Goal: Communication & Community: Answer question/provide support

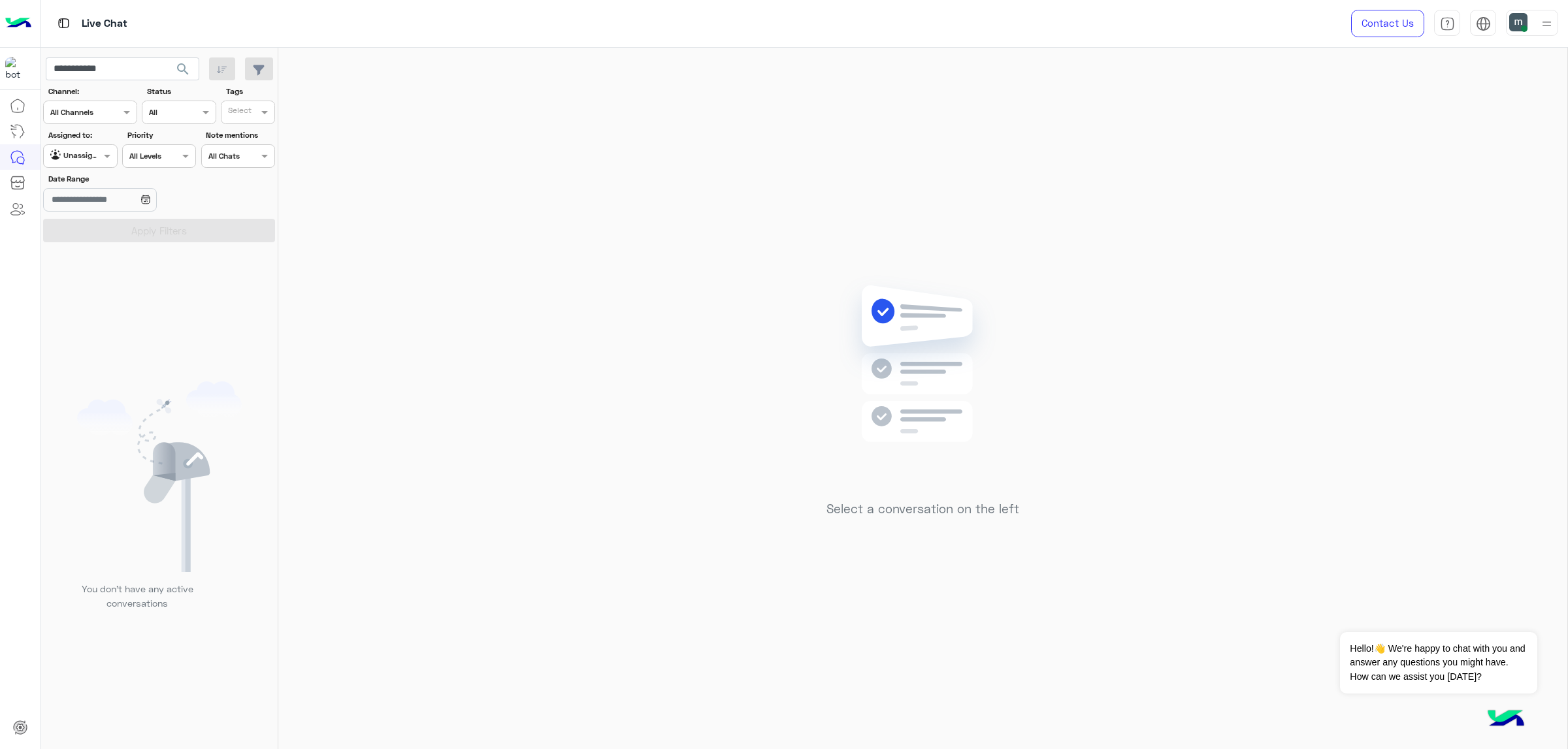
click at [125, 63] on input "**********" at bounding box center [122, 70] width 153 height 23
click at [185, 71] on span "search" at bounding box center [183, 70] width 16 height 16
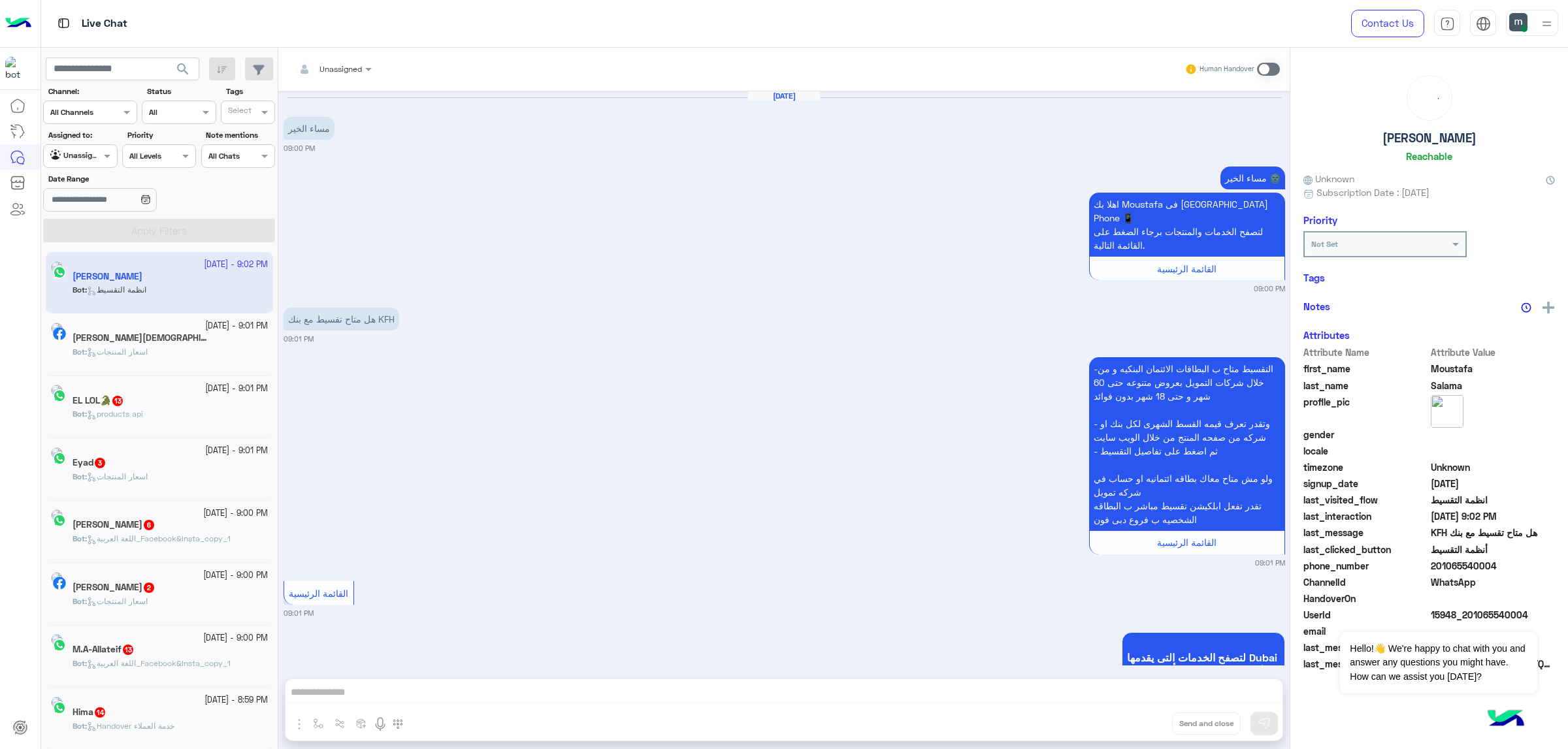
scroll to position [330, 0]
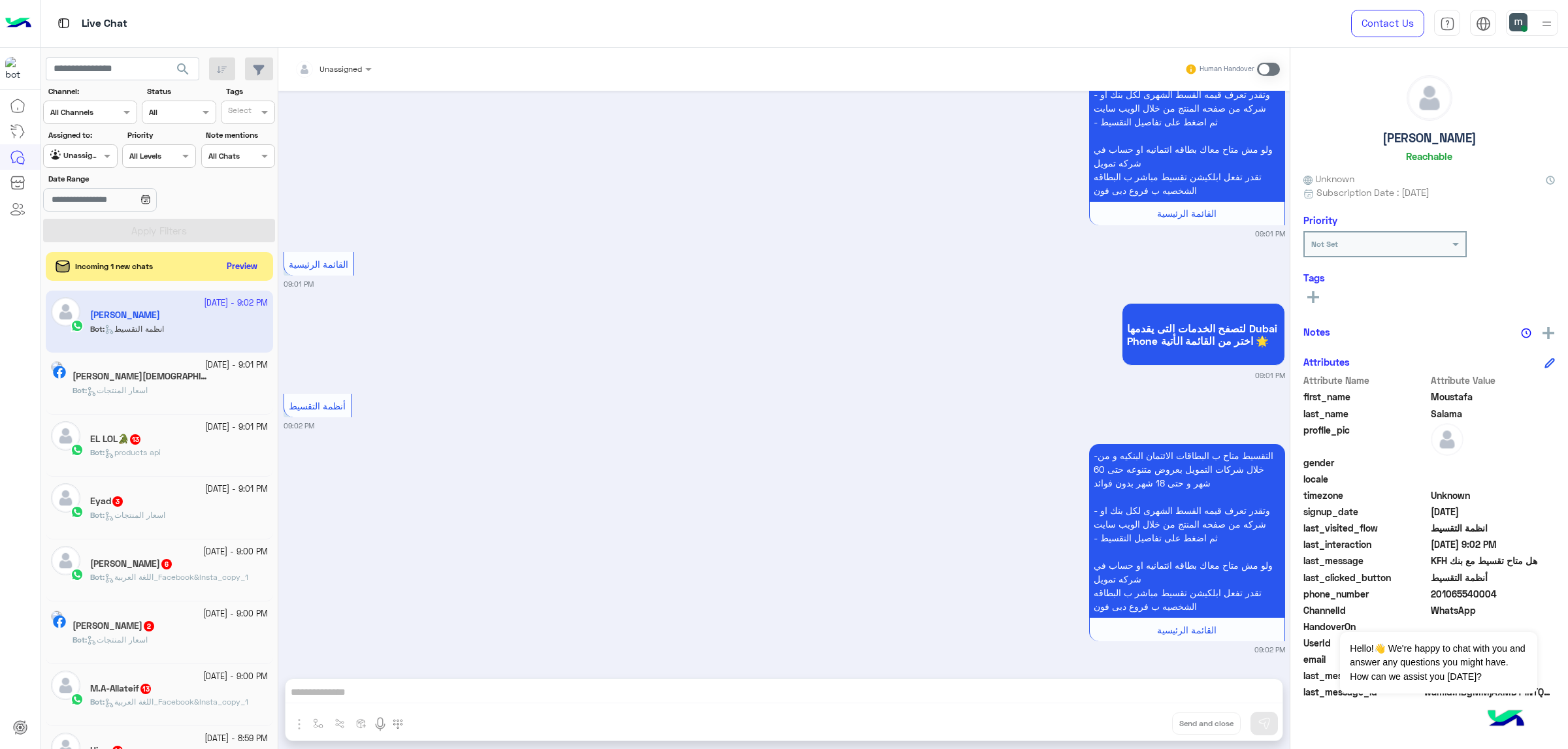
click at [82, 149] on div "Agent Filter Unassigned" at bounding box center [80, 156] width 74 height 23
click at [101, 206] on b "Your Inbox" at bounding box center [86, 210] width 45 height 11
click at [121, 240] on button "Apply Filters" at bounding box center [159, 231] width 232 height 23
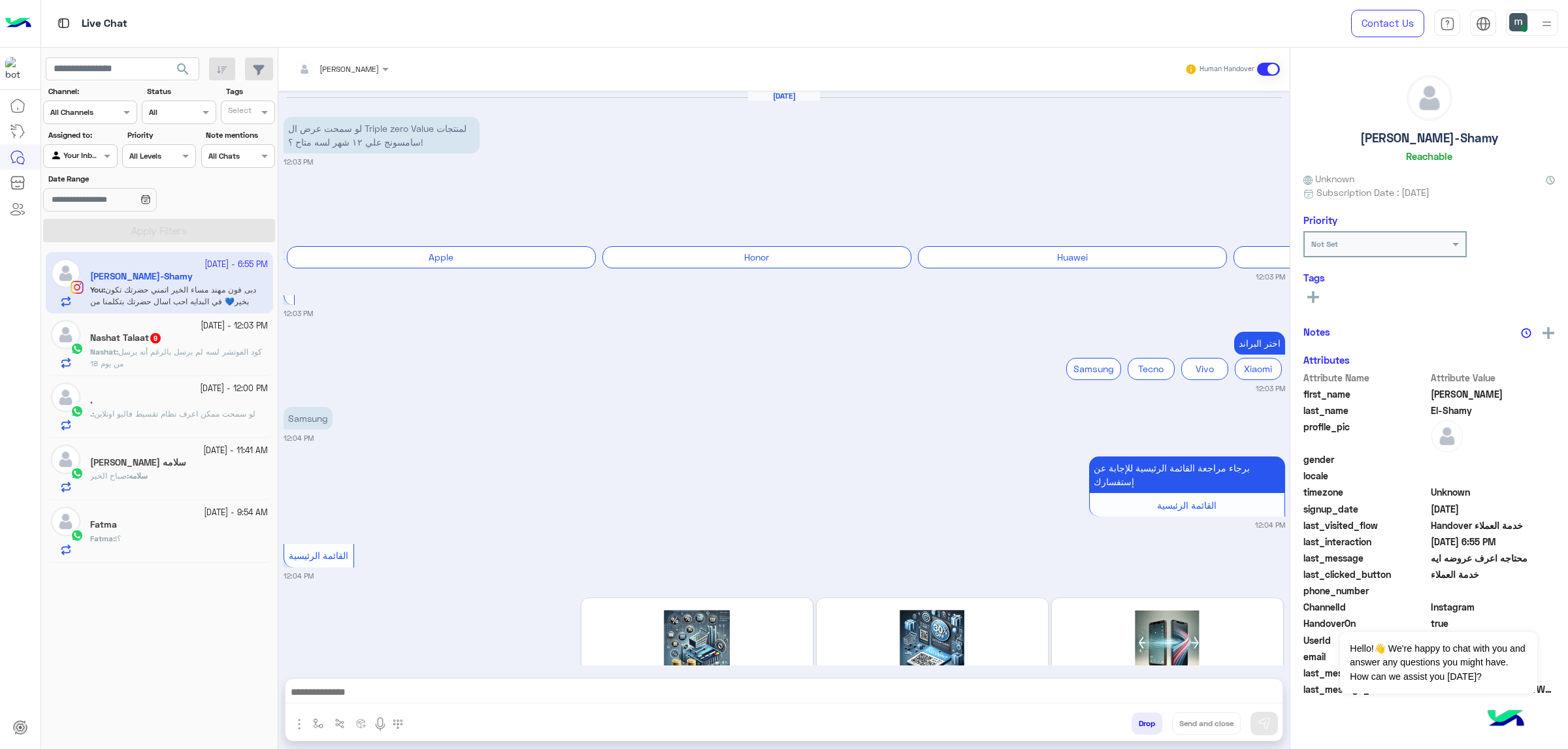
scroll to position [1695, 0]
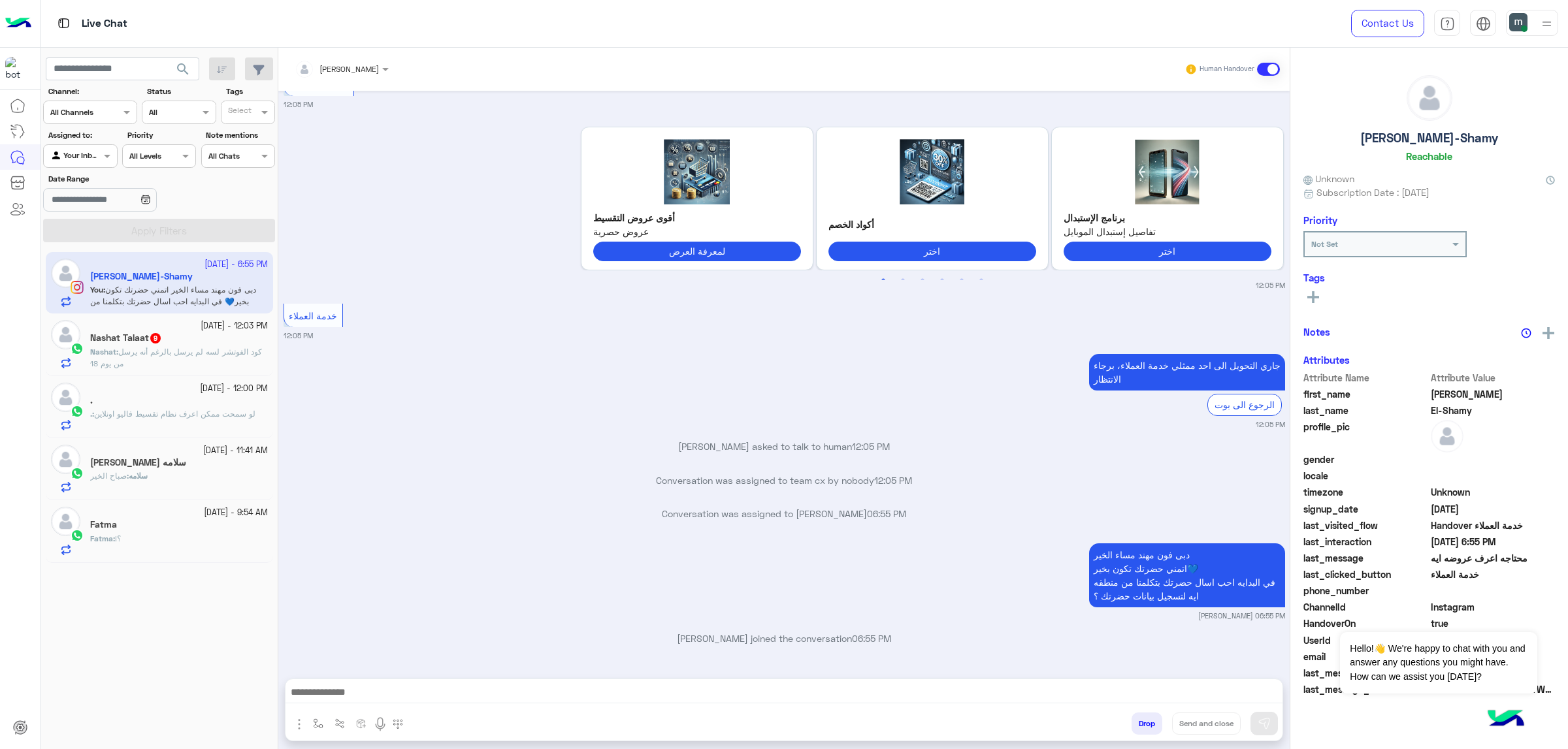
drag, startPoint x: 479, startPoint y: 676, endPoint x: 475, endPoint y: 686, distance: 10.8
click at [477, 680] on div "Drop Send and close" at bounding box center [784, 710] width 998 height 63
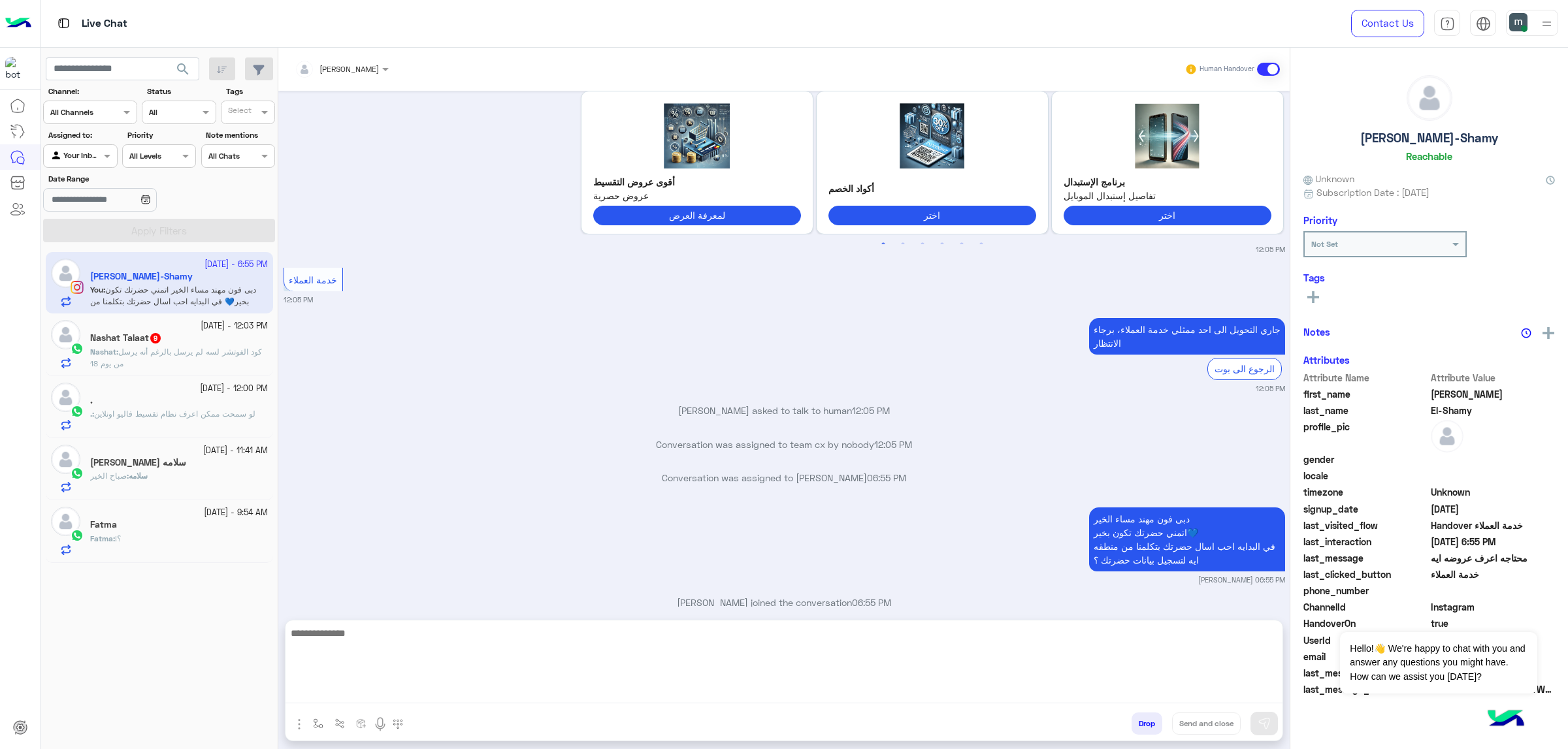
click at [475, 688] on textarea at bounding box center [784, 664] width 997 height 78
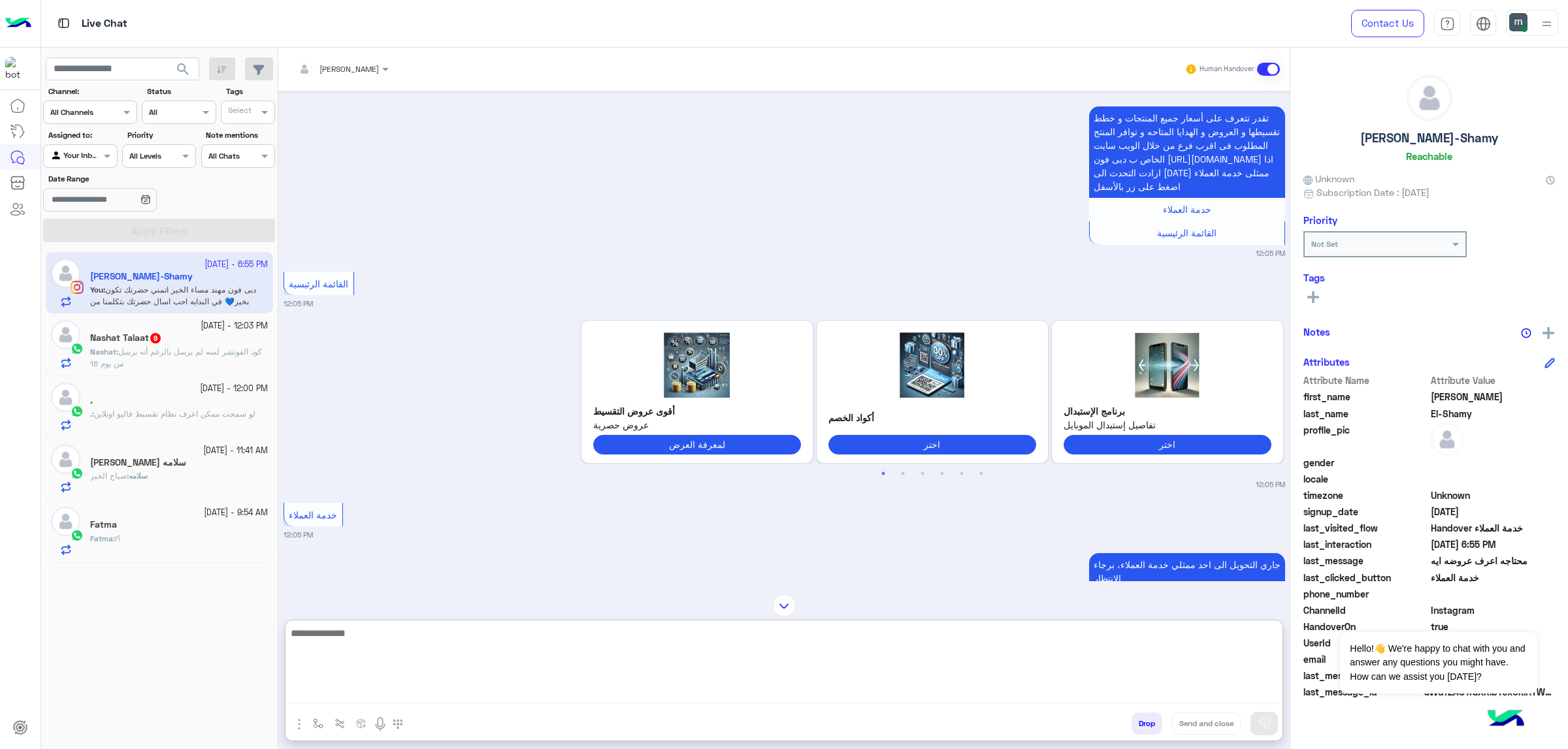
scroll to position [0, 0]
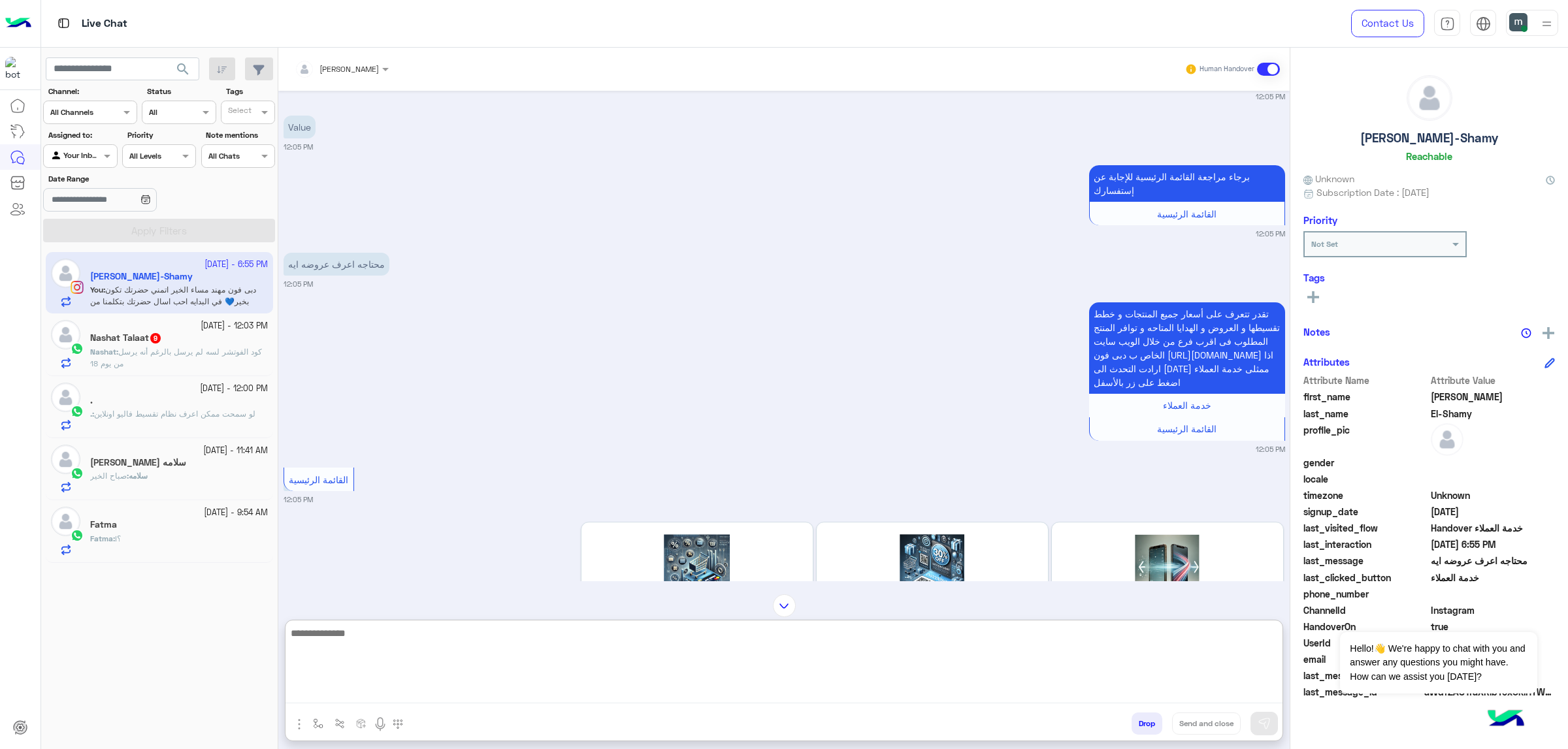
drag, startPoint x: 526, startPoint y: 671, endPoint x: 520, endPoint y: 654, distance: 18.0
click at [524, 670] on textarea at bounding box center [784, 664] width 997 height 78
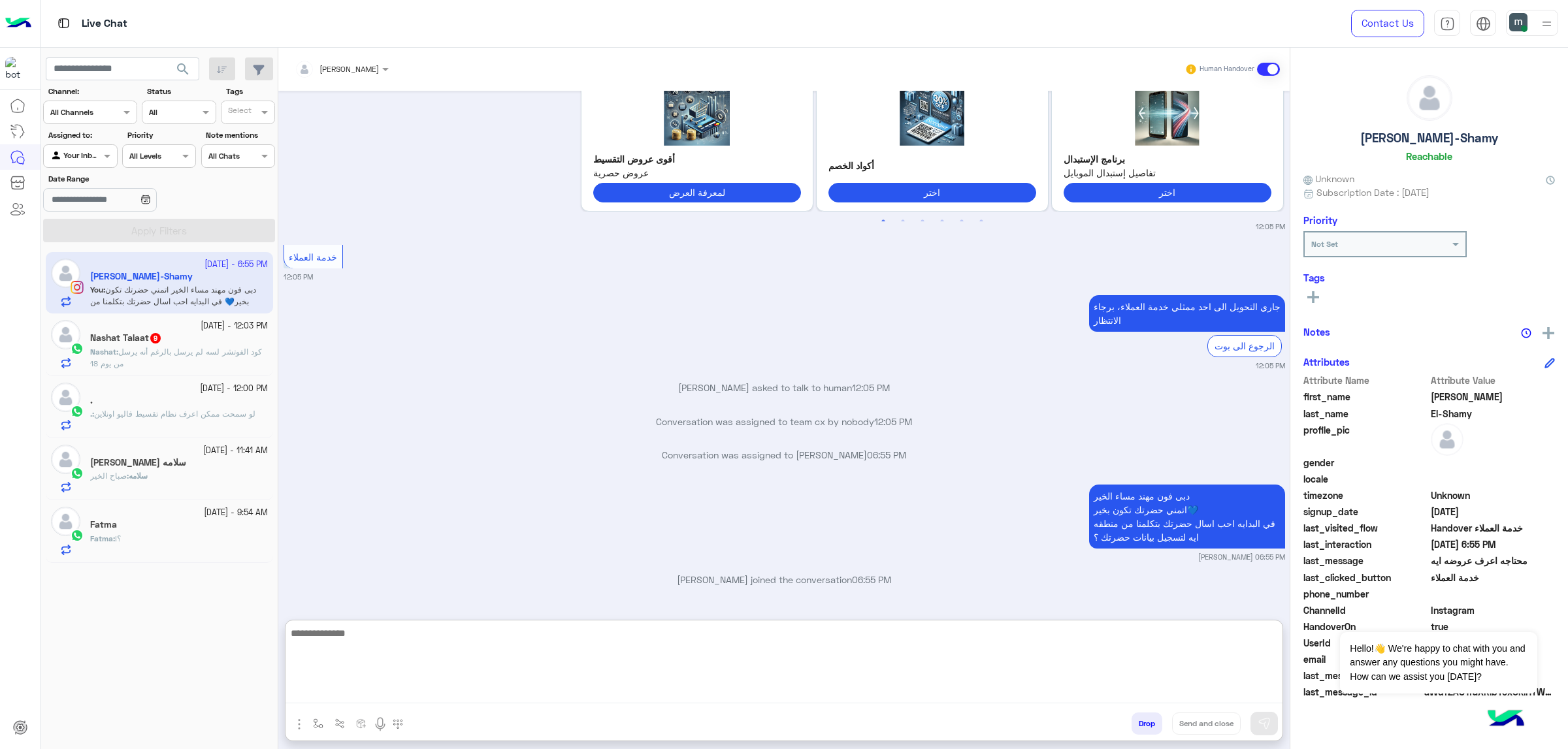
scroll to position [1754, 0]
type textarea "**********"
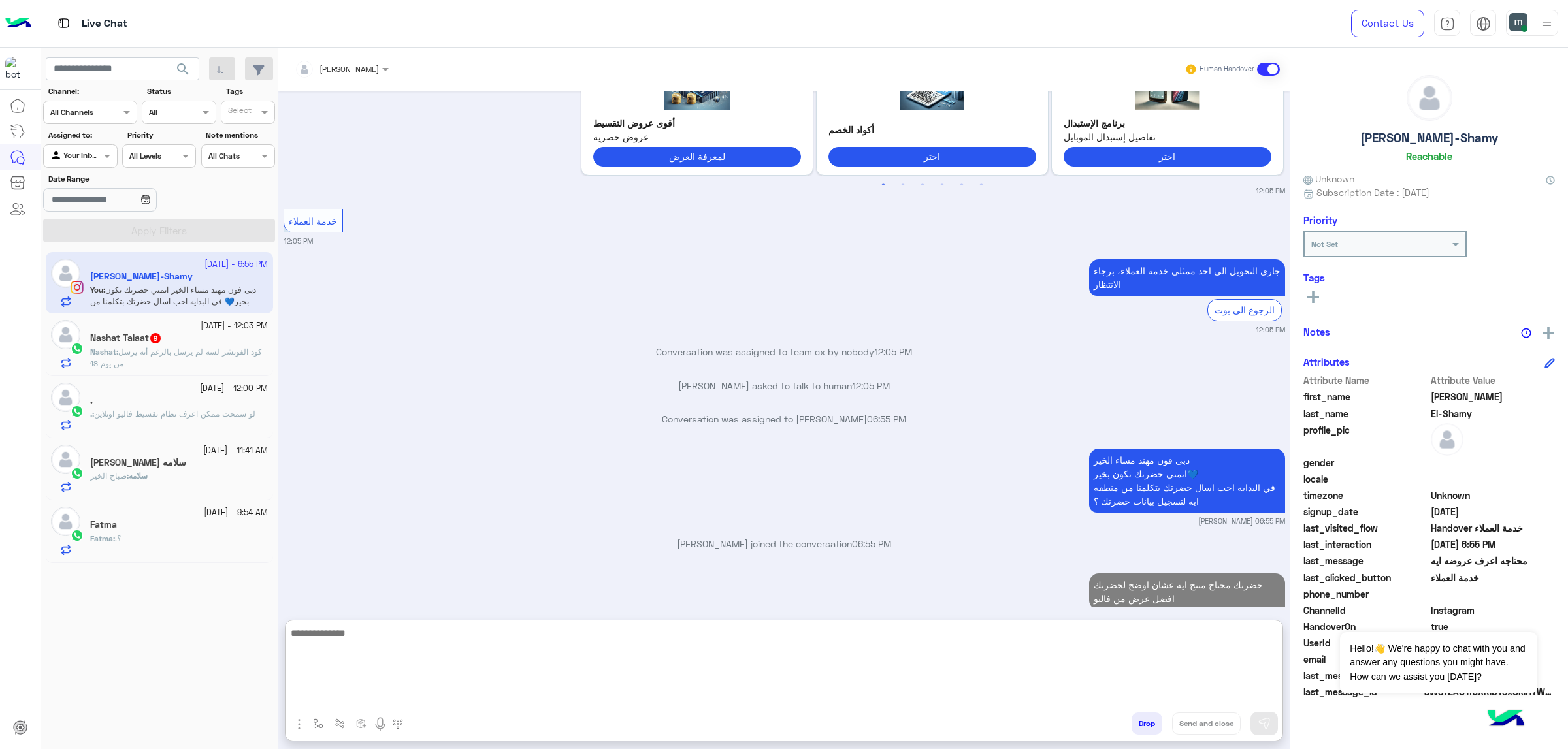
scroll to position [1817, 0]
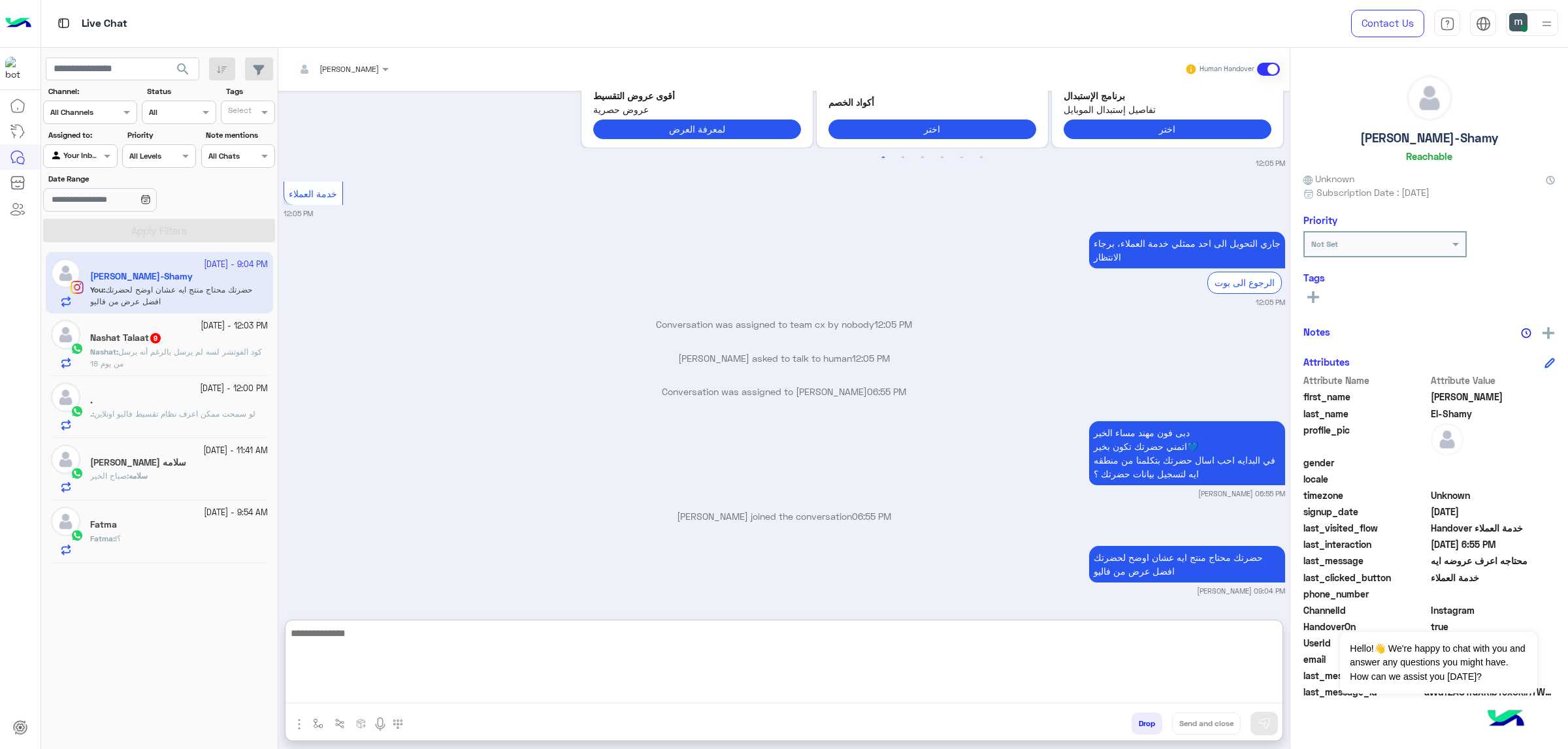
paste textarea "**********"
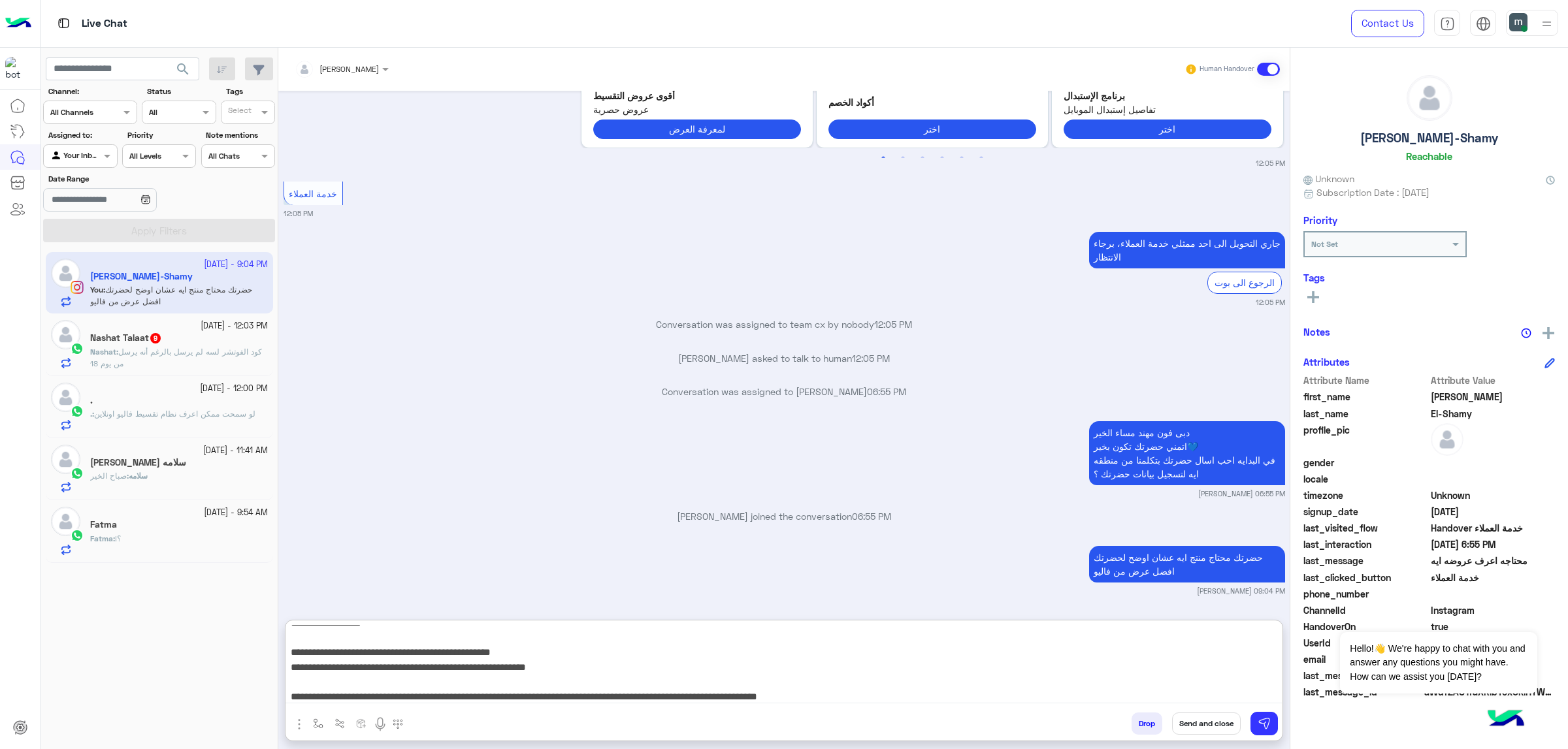
type textarea "**********"
click at [1214, 733] on button "Send and close" at bounding box center [1207, 723] width 69 height 22
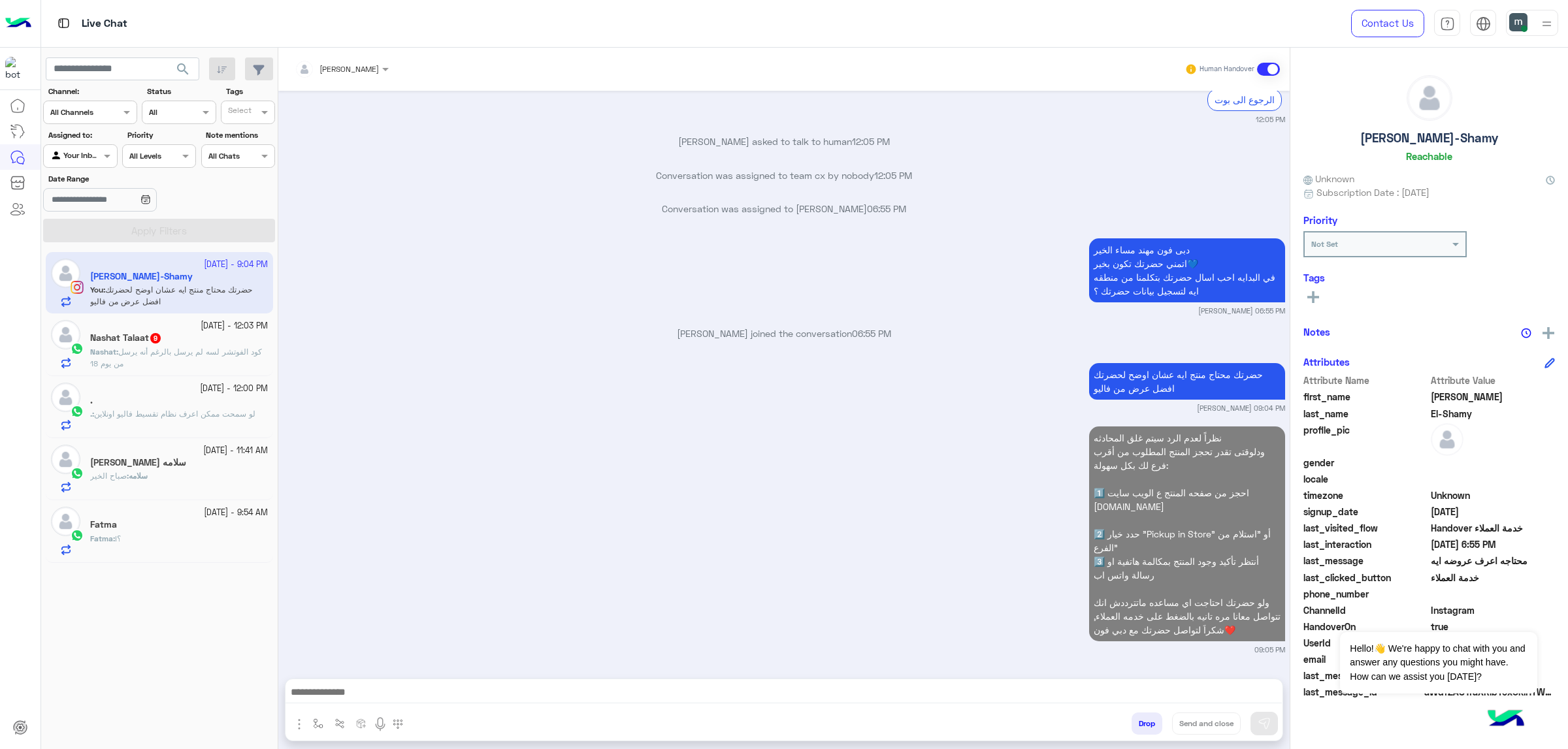
scroll to position [2034, 0]
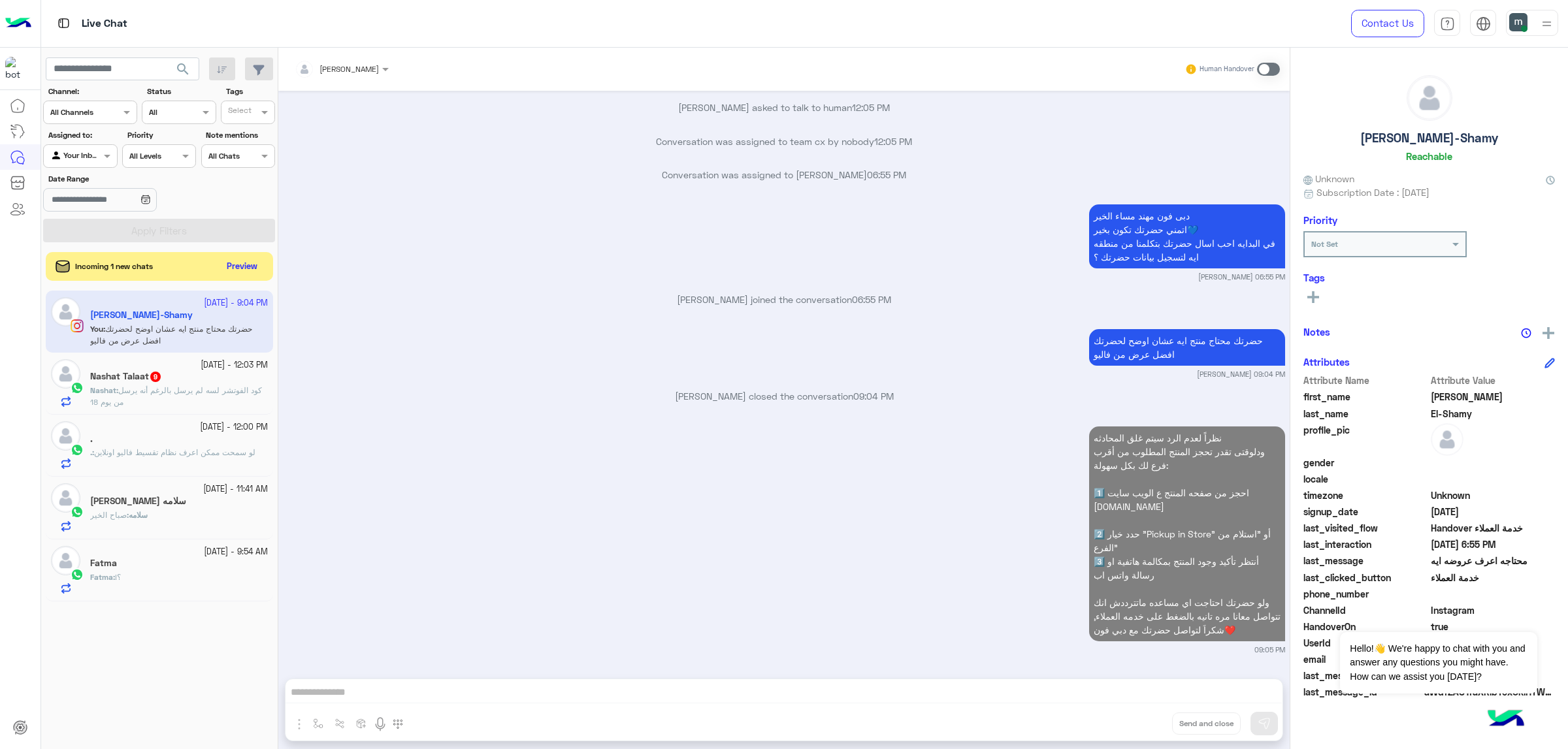
click at [143, 379] on h5 "Nashat Talaat 9" at bounding box center [126, 377] width 72 height 11
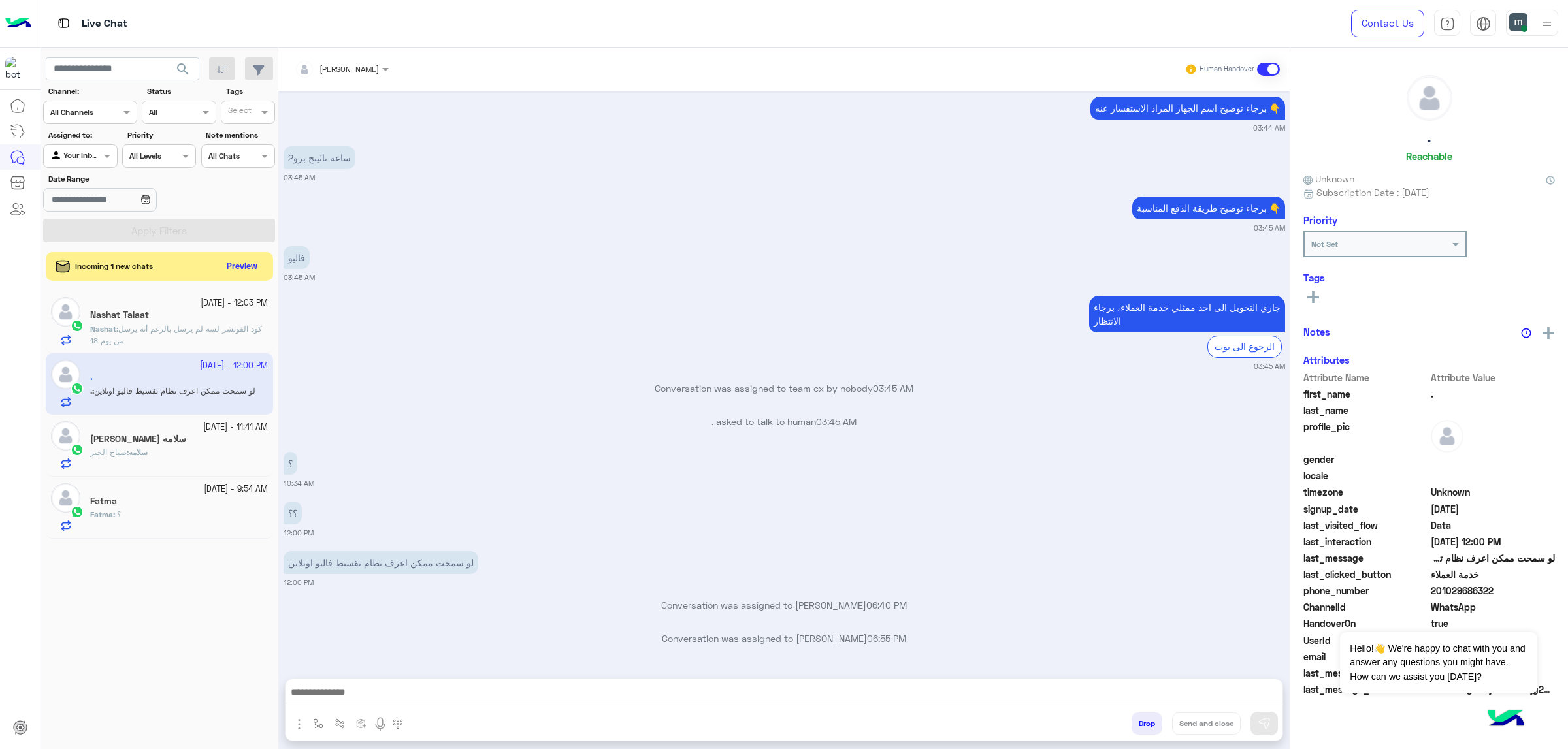
click at [547, 688] on textarea at bounding box center [784, 693] width 996 height 20
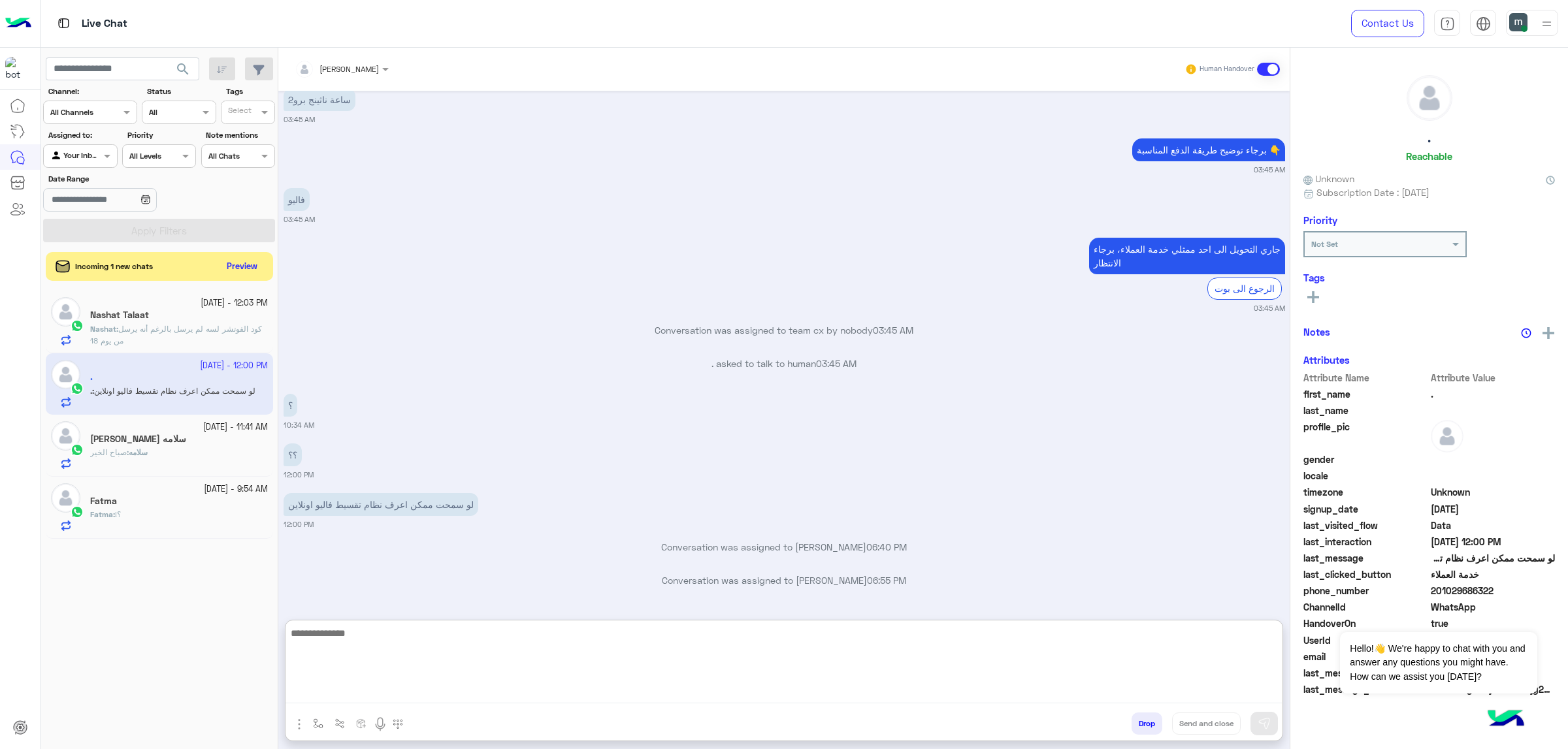
scroll to position [1687, 0]
click at [171, 328] on span "كود الفوتشر لسه لم يرسل بالرغم أنه يرسل من يوم 18" at bounding box center [176, 335] width 172 height 22
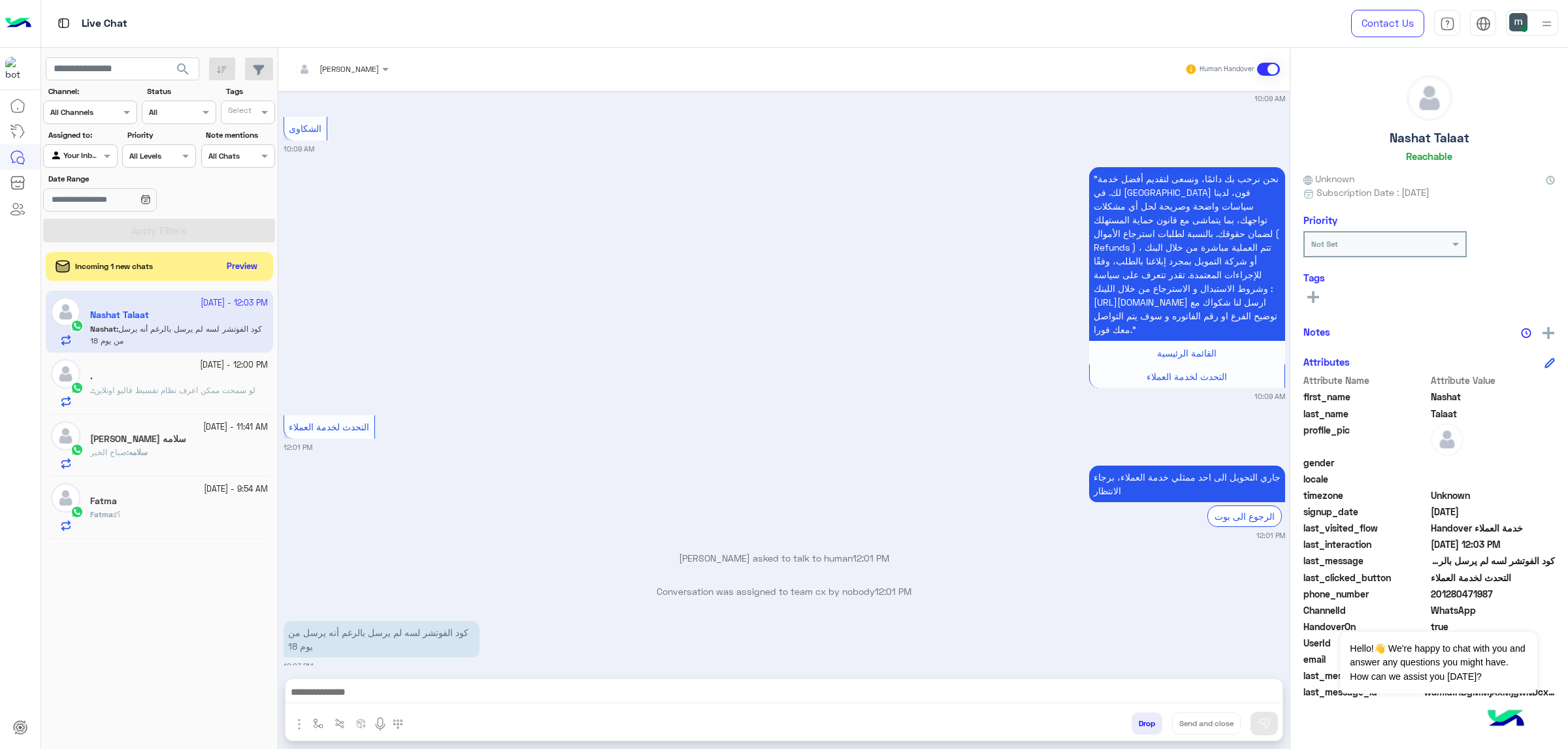
scroll to position [1681, 0]
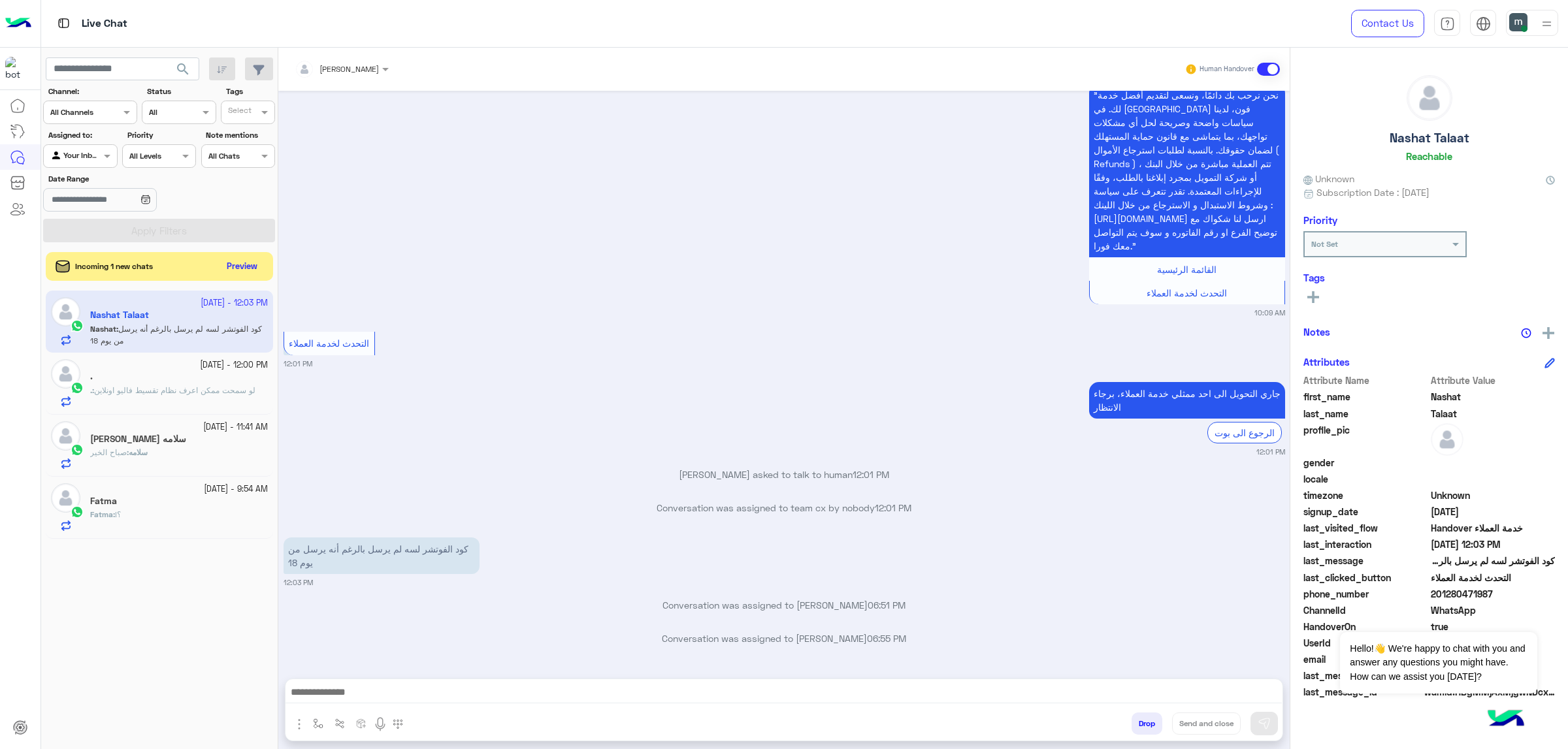
click at [114, 442] on h5 "سلامه [PERSON_NAME]" at bounding box center [138, 439] width 96 height 11
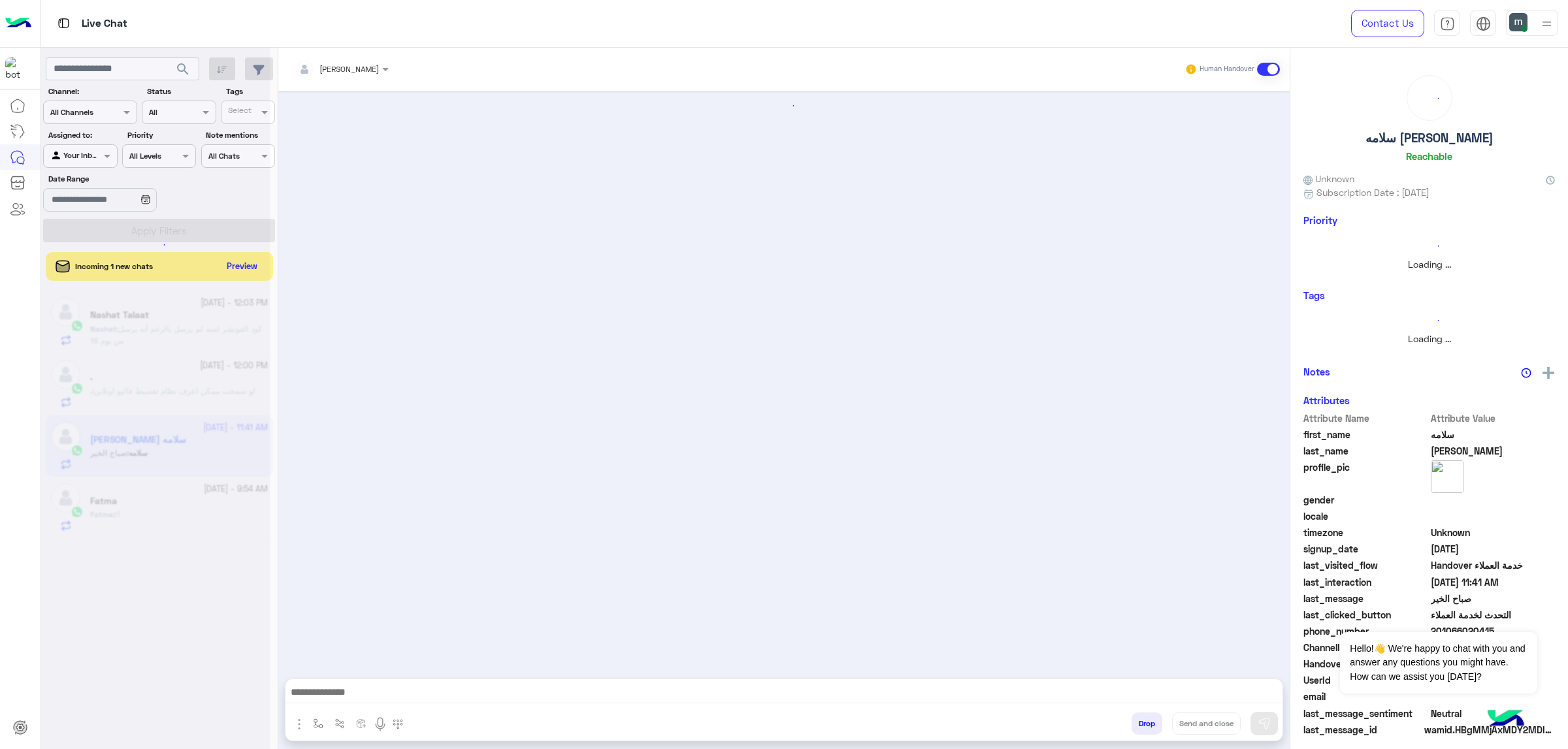
scroll to position [592, 0]
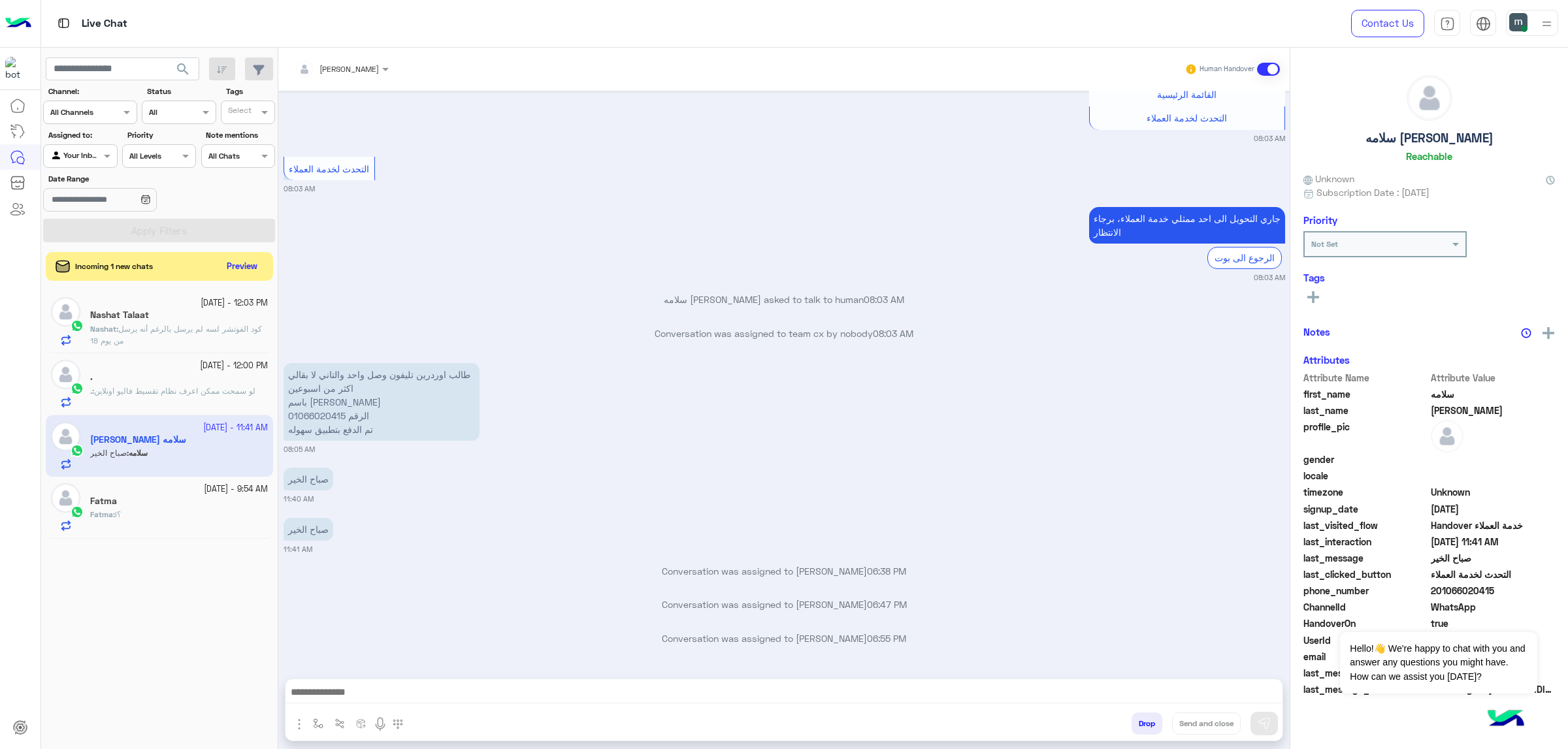
click at [178, 520] on div "Fatma : !؟" at bounding box center [178, 520] width 178 height 23
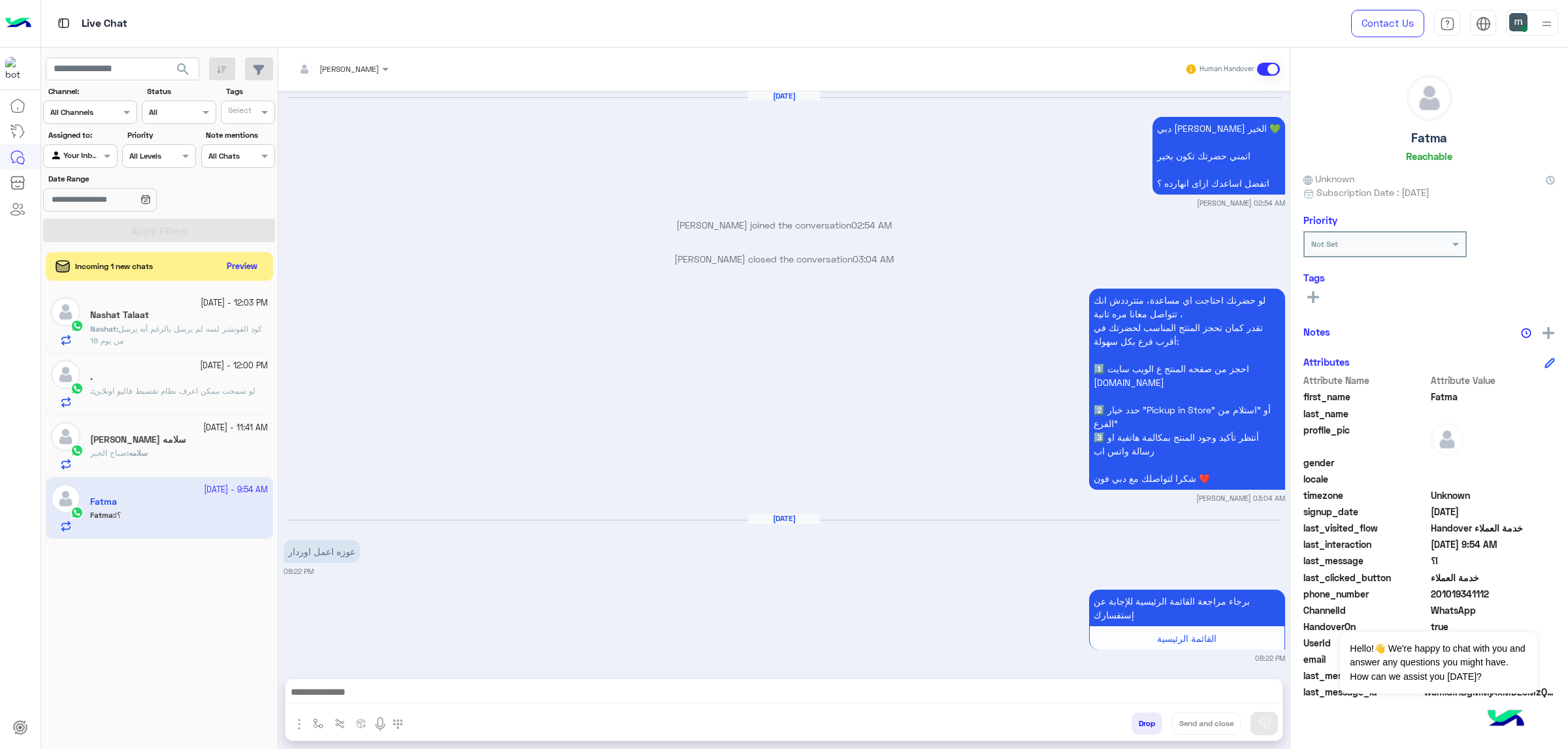
scroll to position [1734, 0]
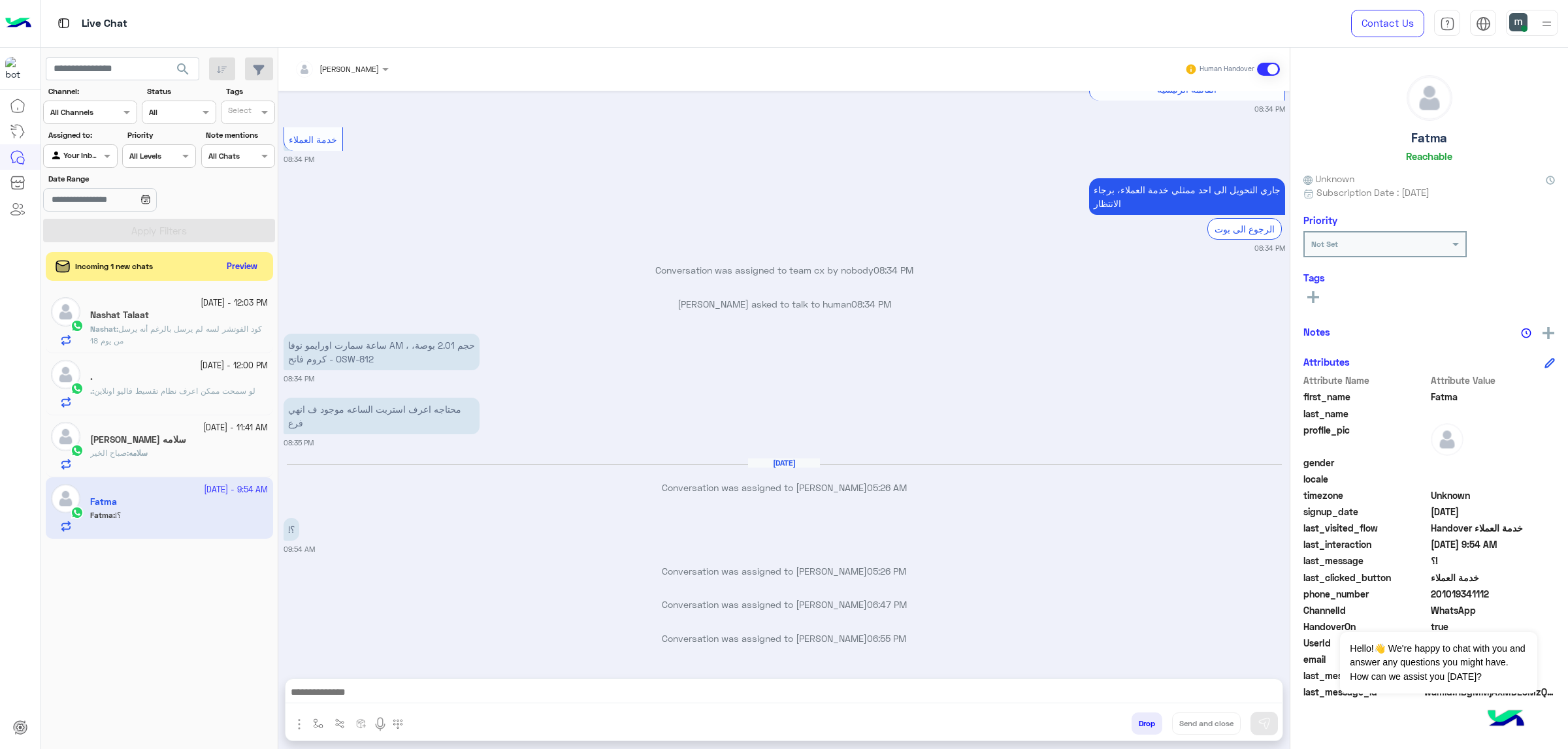
click at [1523, 28] on span at bounding box center [1524, 29] width 6 height 6
click at [1480, 165] on label "Busy" at bounding box center [1477, 156] width 142 height 23
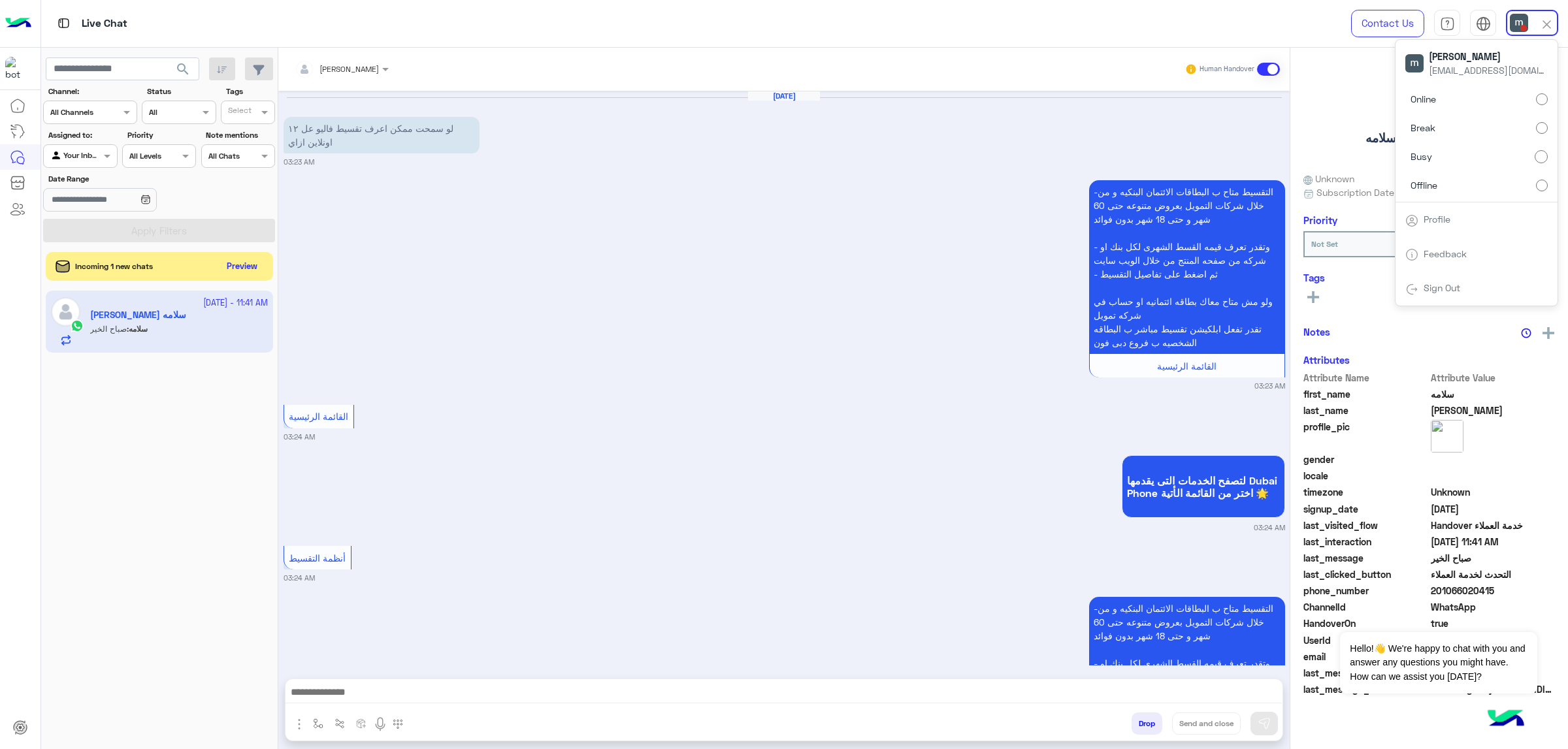
scroll to position [2769, 0]
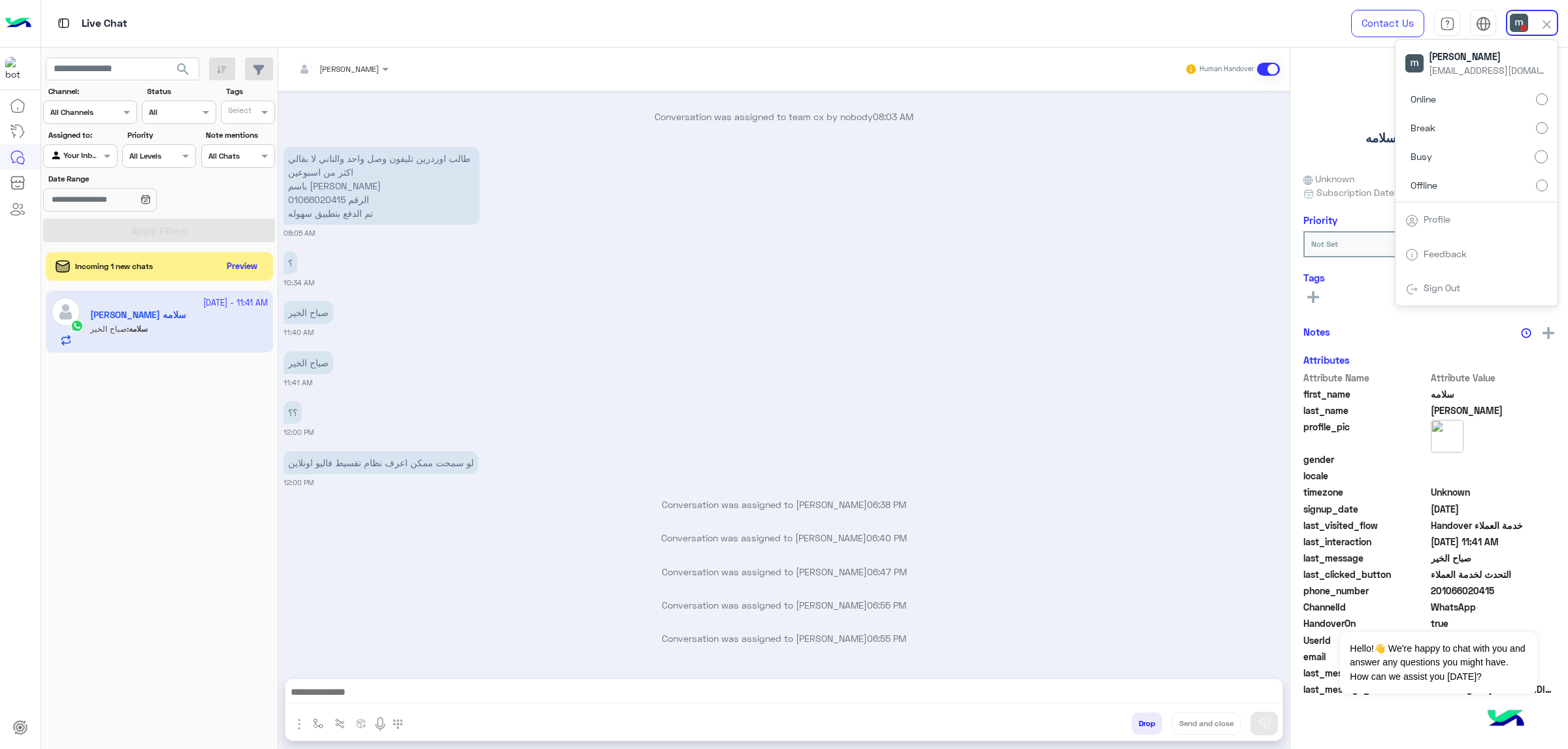
click at [1498, 182] on label "Offline" at bounding box center [1477, 185] width 142 height 23
click at [177, 70] on span "search" at bounding box center [183, 70] width 16 height 16
